Goal: Task Accomplishment & Management: Use online tool/utility

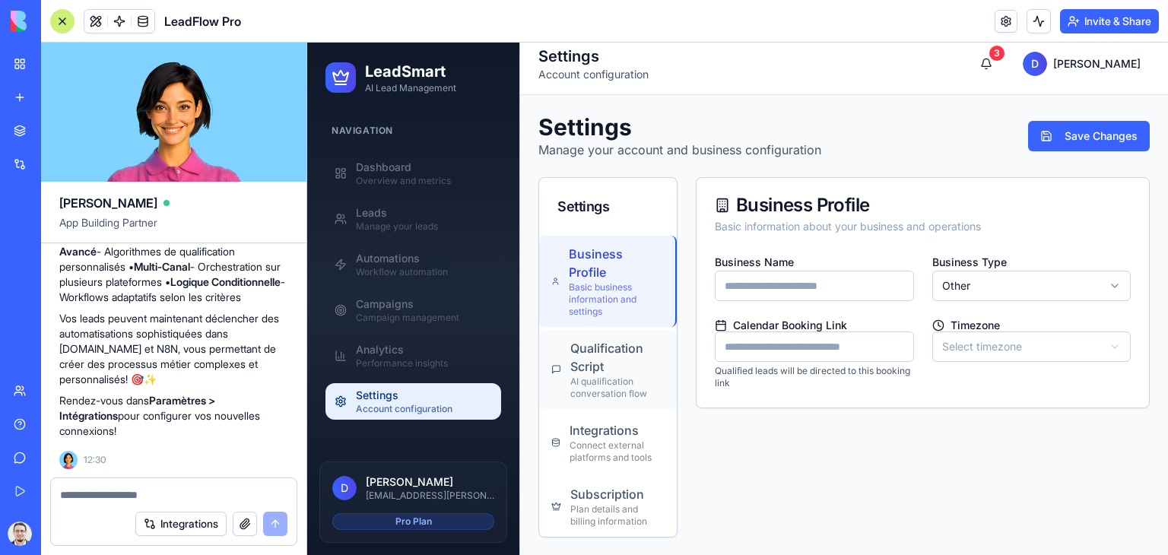
click at [617, 376] on div "AI qualification conversation flow" at bounding box center [617, 388] width 94 height 24
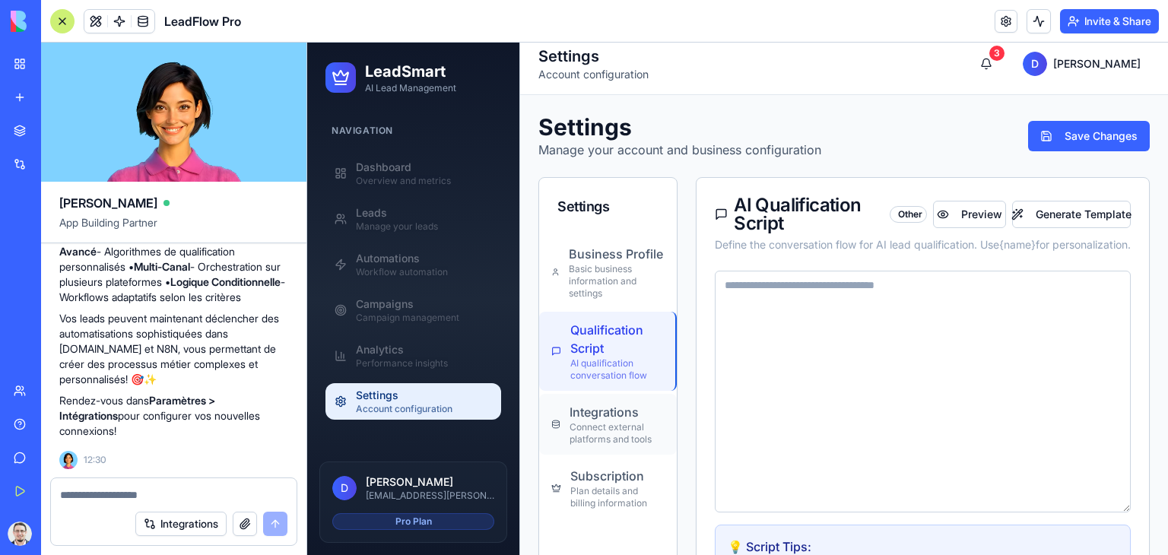
click at [621, 415] on div "Integrations" at bounding box center [617, 412] width 95 height 18
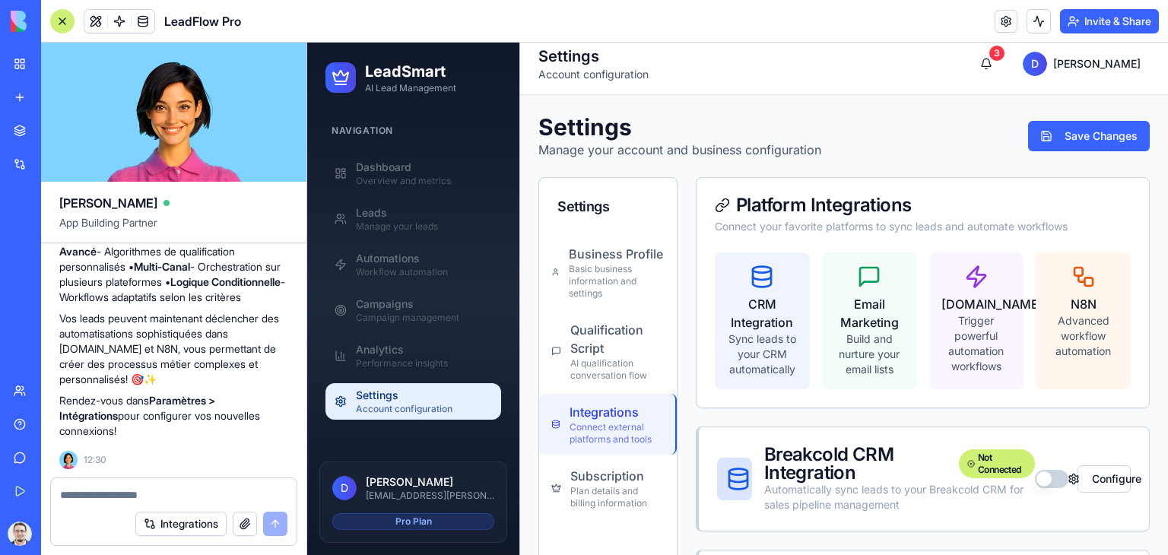
scroll to position [6111, 0]
click at [1063, 334] on div "Advanced workflow automation" at bounding box center [1083, 336] width 71 height 46
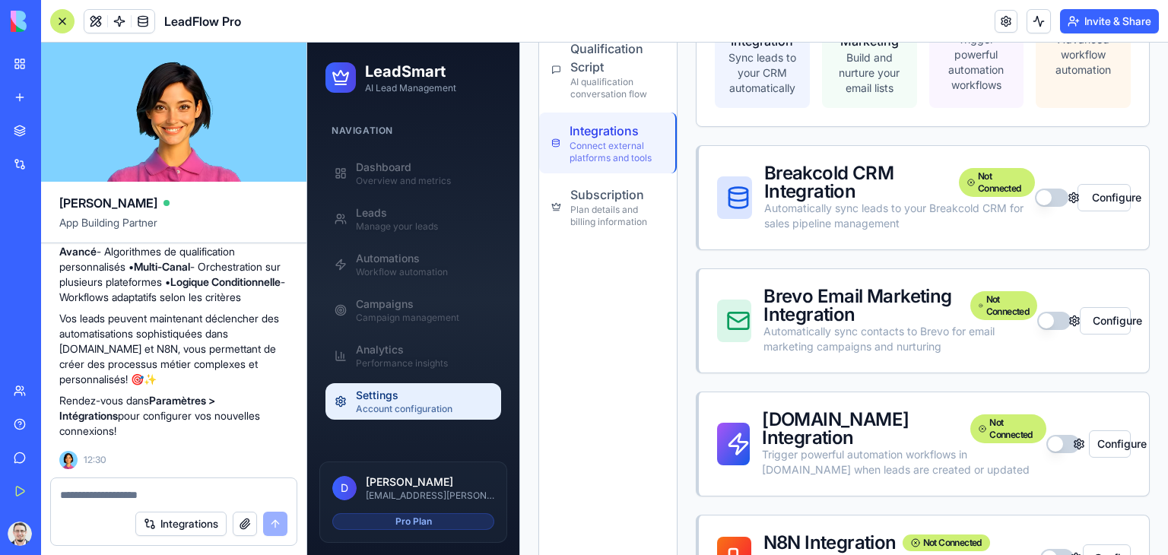
scroll to position [353, 0]
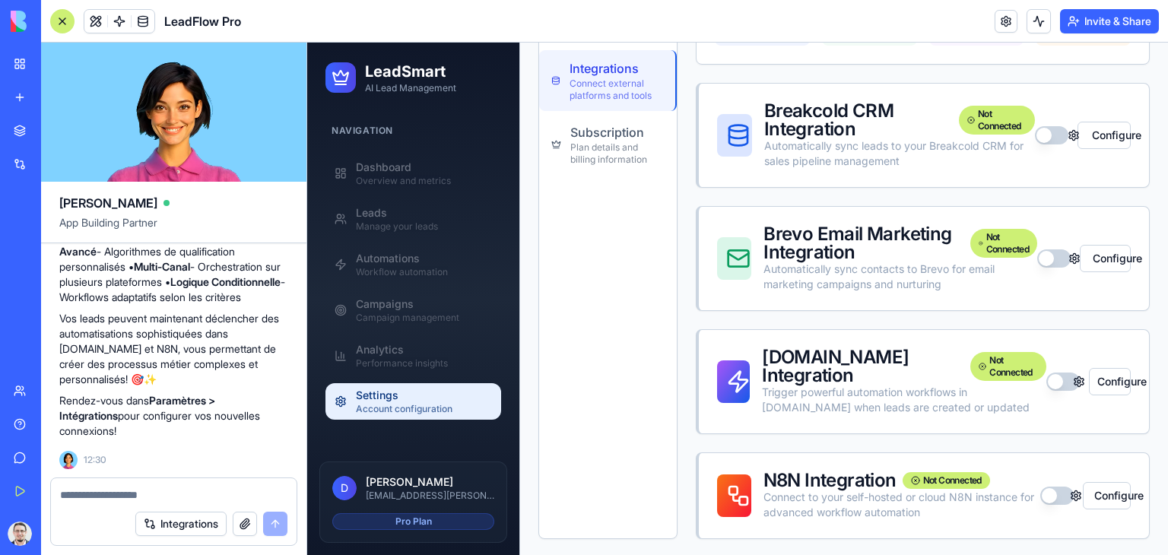
click at [1043, 494] on button "button" at bounding box center [1056, 496] width 33 height 18
click at [1109, 489] on button "Configure" at bounding box center [1107, 495] width 48 height 27
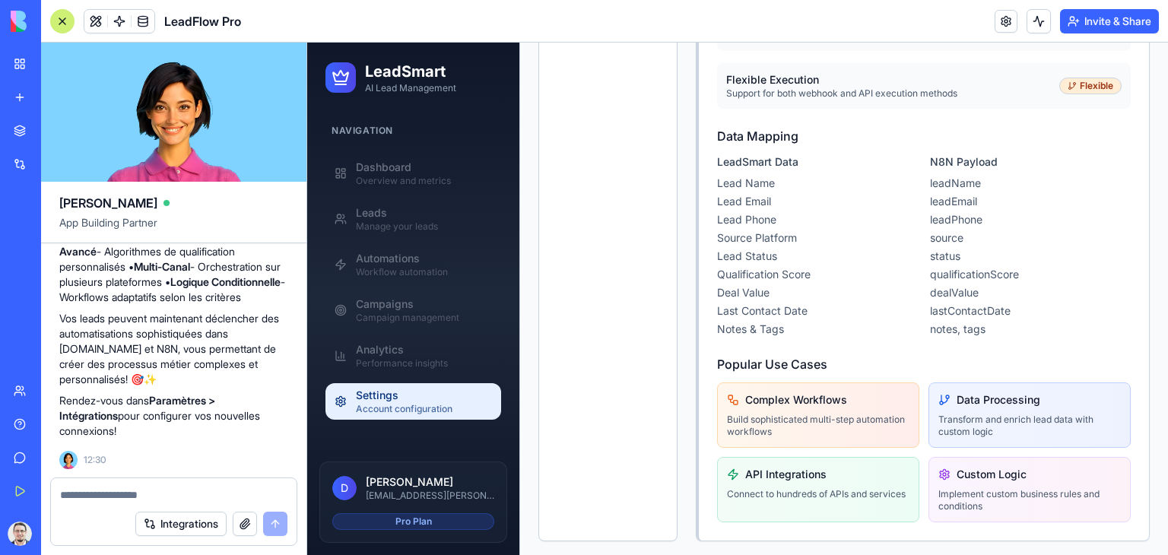
scroll to position [1652, 0]
click at [122, 491] on textarea at bounding box center [173, 495] width 227 height 15
click at [125, 492] on textarea at bounding box center [173, 495] width 227 height 15
click at [123, 19] on span at bounding box center [143, 21] width 43 height 43
click at [122, 22] on span at bounding box center [119, 21] width 43 height 43
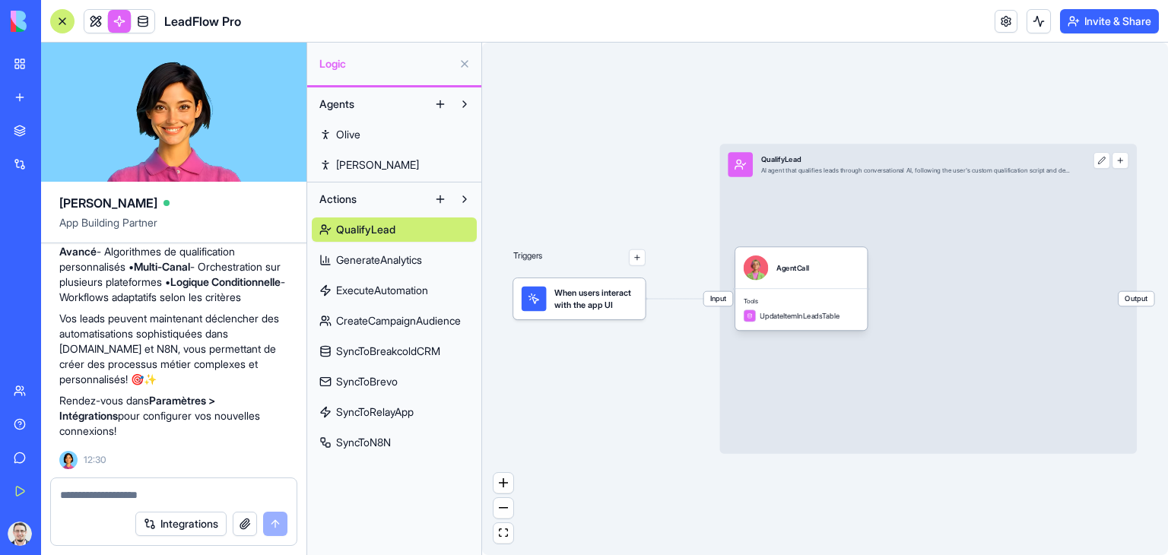
click at [140, 21] on link at bounding box center [143, 21] width 23 height 23
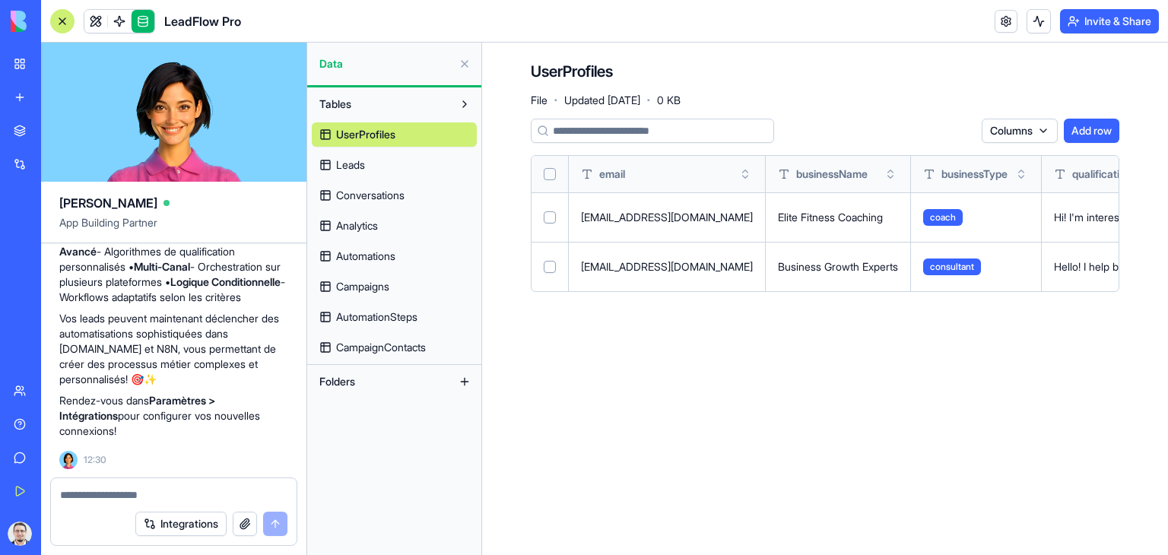
click at [97, 488] on textarea at bounding box center [173, 495] width 227 height 15
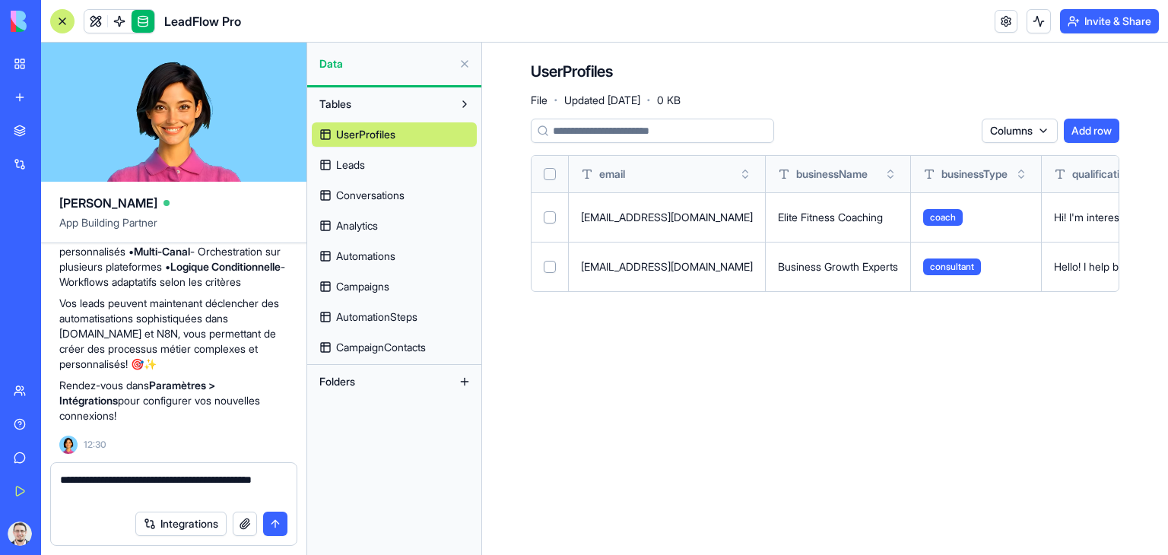
type textarea "**********"
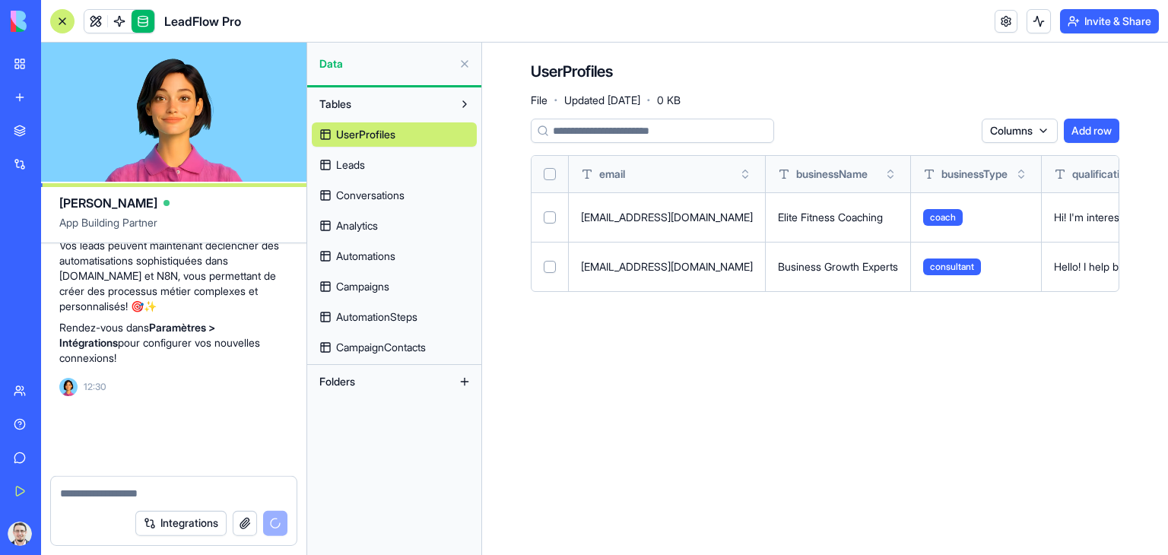
scroll to position [6184, 0]
